Goal: Information Seeking & Learning: Understand process/instructions

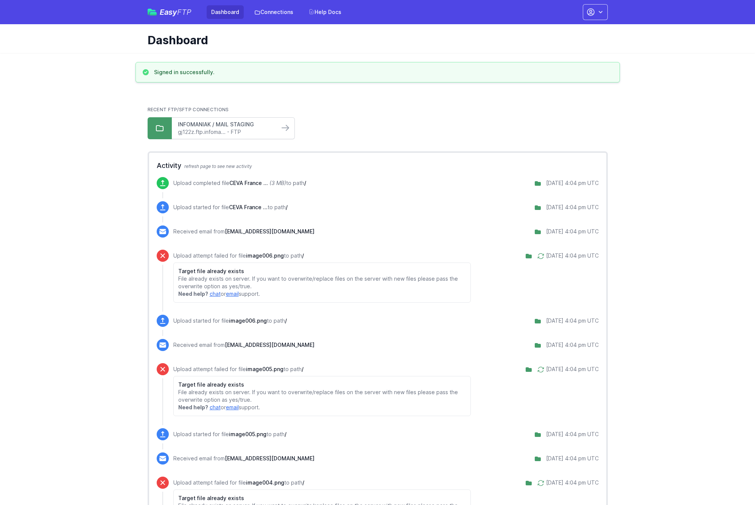
click at [262, 126] on link "INFOMANIAK / MAIL STAGING" at bounding box center [225, 125] width 95 height 8
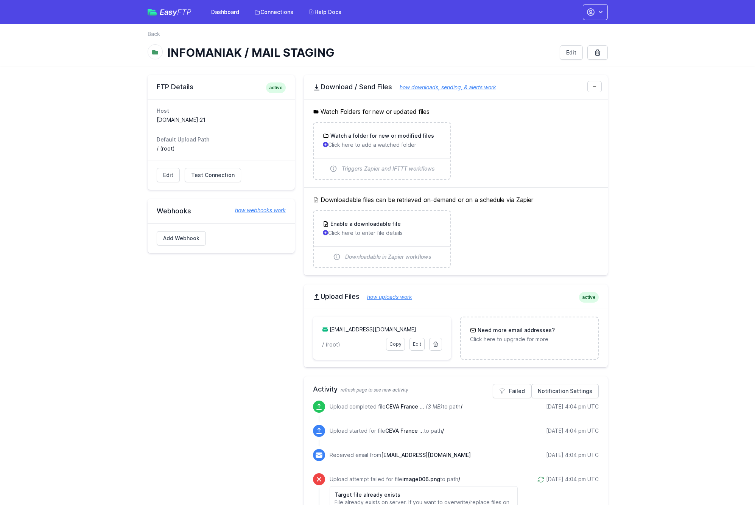
click at [468, 90] on link "how downloads, sending, & alerts work" at bounding box center [444, 87] width 104 height 6
click at [270, 13] on link "Connections" at bounding box center [274, 12] width 48 height 14
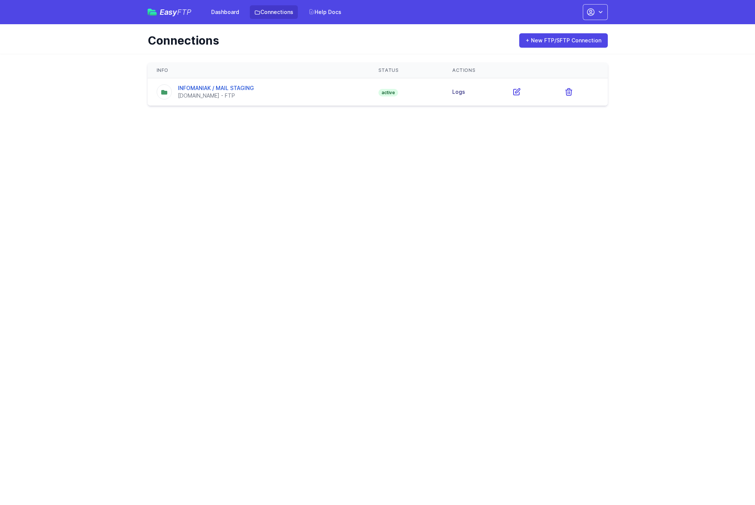
click at [465, 93] on link "Logs" at bounding box center [458, 92] width 13 height 6
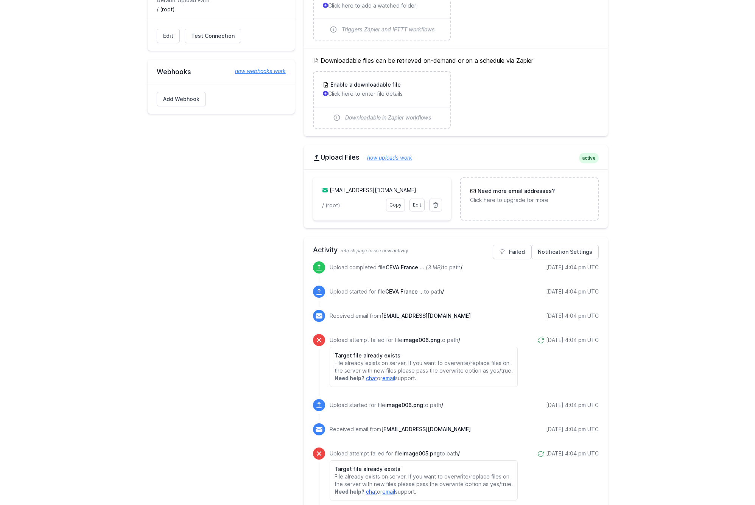
scroll to position [206, 0]
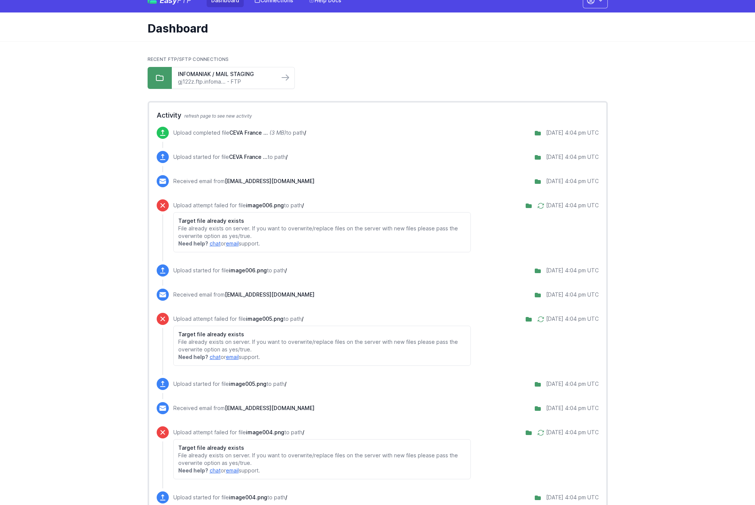
scroll to position [12, 0]
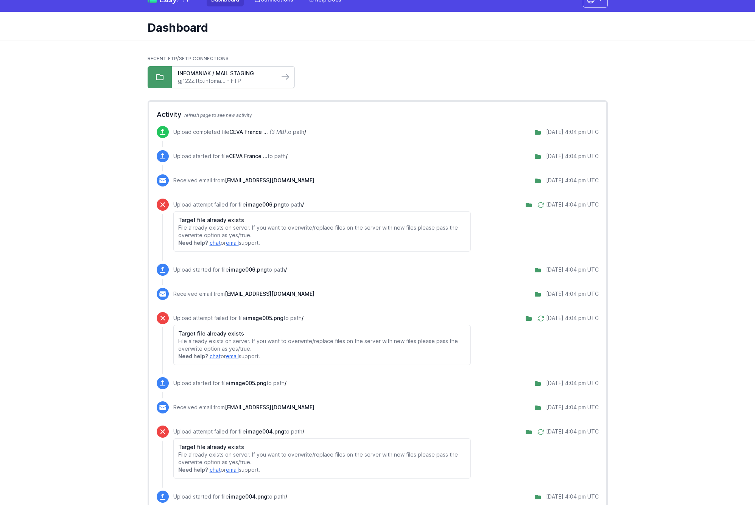
click at [278, 78] on div "INFOMANIAK / MAIL STAGING gj122z.ftp.infoma... - FTP" at bounding box center [226, 77] width 108 height 21
click at [287, 76] on icon at bounding box center [285, 76] width 9 height 9
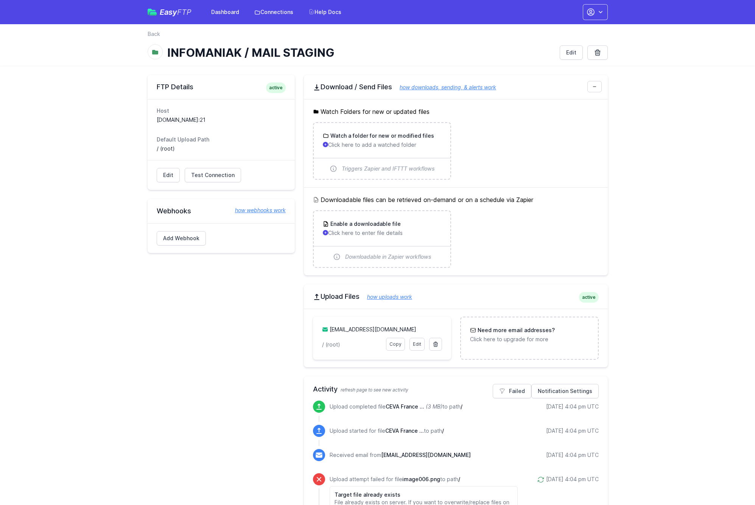
click at [370, 329] on link "[EMAIL_ADDRESS][DOMAIN_NAME]" at bounding box center [373, 329] width 87 height 6
